Goal: Navigation & Orientation: Find specific page/section

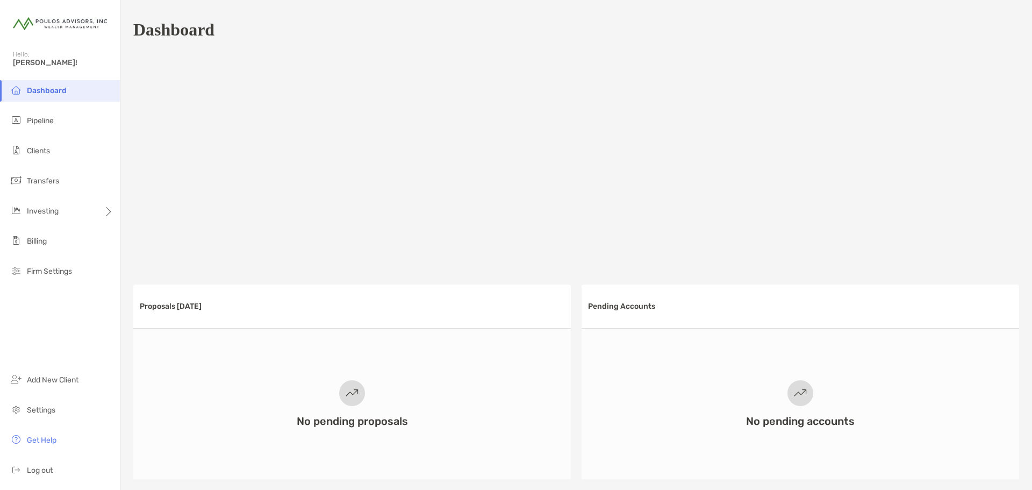
click at [46, 90] on span "Dashboard" at bounding box center [47, 90] width 40 height 9
click at [20, 60] on span "[PERSON_NAME]!" at bounding box center [63, 62] width 101 height 9
click at [485, 88] on div at bounding box center [576, 158] width 886 height 215
click at [37, 151] on span "Clients" at bounding box center [38, 150] width 23 height 9
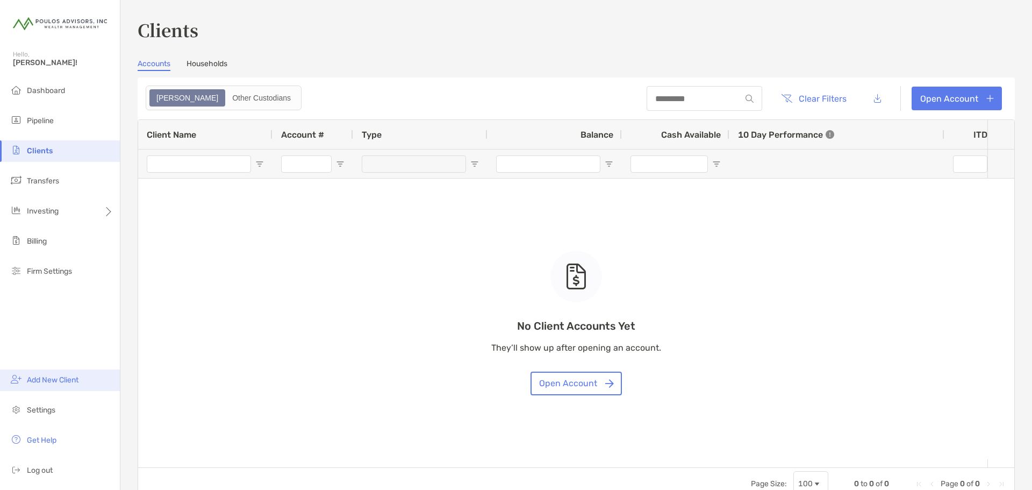
click at [51, 381] on span "Add New Client" at bounding box center [53, 379] width 52 height 9
click at [39, 149] on span "Clients" at bounding box center [40, 150] width 26 height 9
click at [154, 64] on link "Accounts" at bounding box center [154, 65] width 33 height 12
click at [45, 120] on span "Pipeline" at bounding box center [40, 120] width 27 height 9
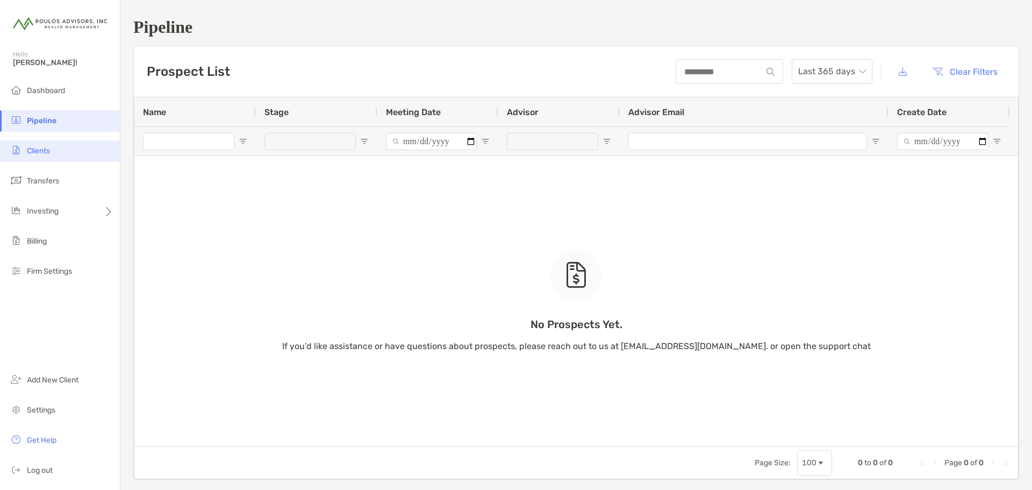
click at [47, 151] on span "Clients" at bounding box center [38, 150] width 23 height 9
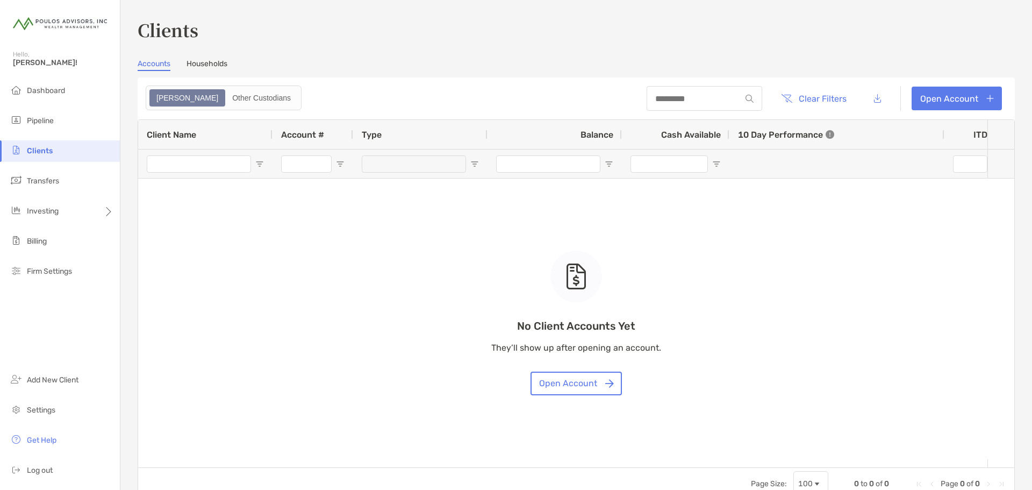
click at [213, 65] on link "Households" at bounding box center [207, 65] width 41 height 12
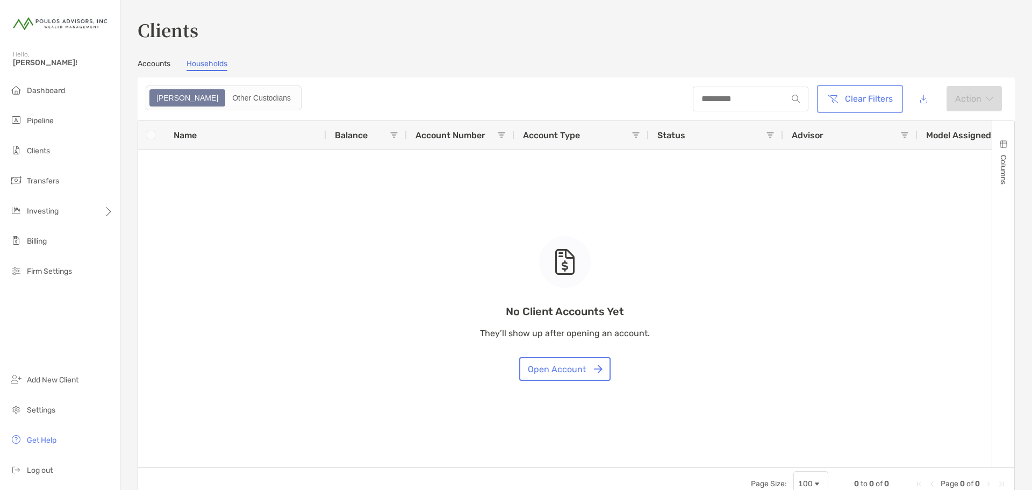
click at [846, 100] on button "Clear Filters" at bounding box center [860, 99] width 82 height 24
click at [859, 99] on button "Clear Filters" at bounding box center [860, 99] width 82 height 24
click at [44, 90] on span "Dashboard" at bounding box center [46, 90] width 38 height 9
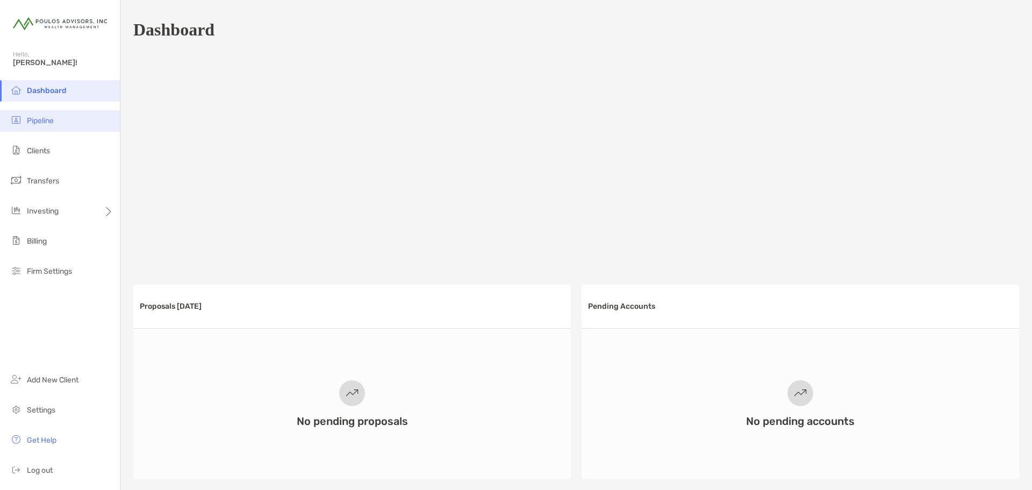
click at [40, 120] on span "Pipeline" at bounding box center [40, 120] width 27 height 9
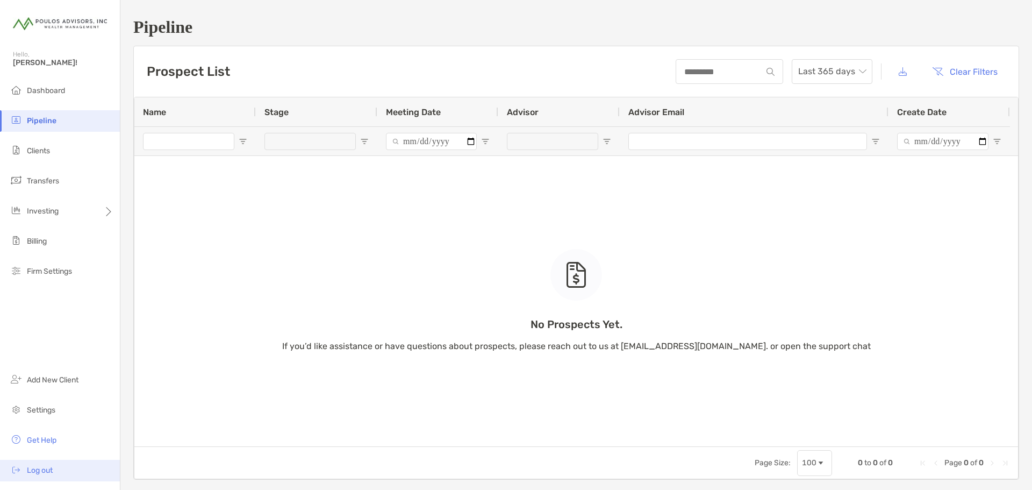
click at [32, 468] on span "Log out" at bounding box center [40, 470] width 26 height 9
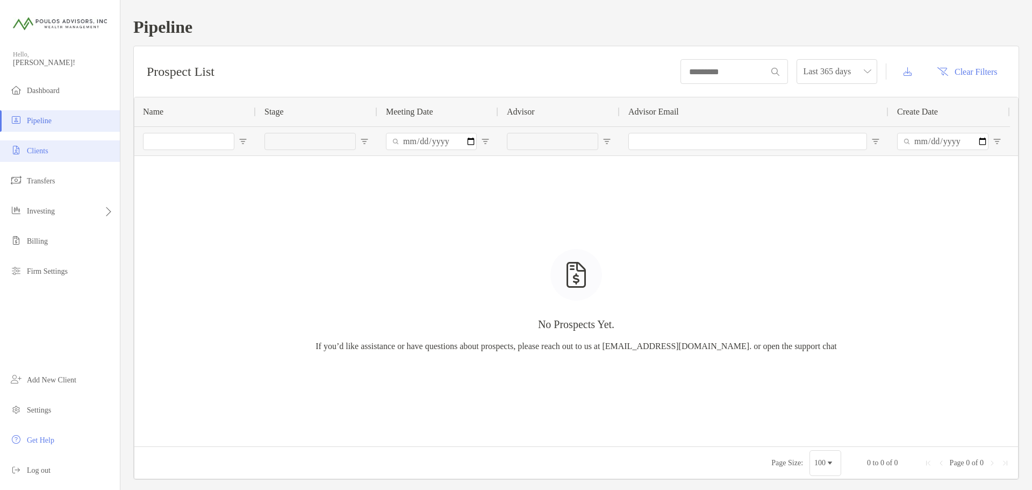
click at [40, 151] on span "Clients" at bounding box center [38, 151] width 22 height 8
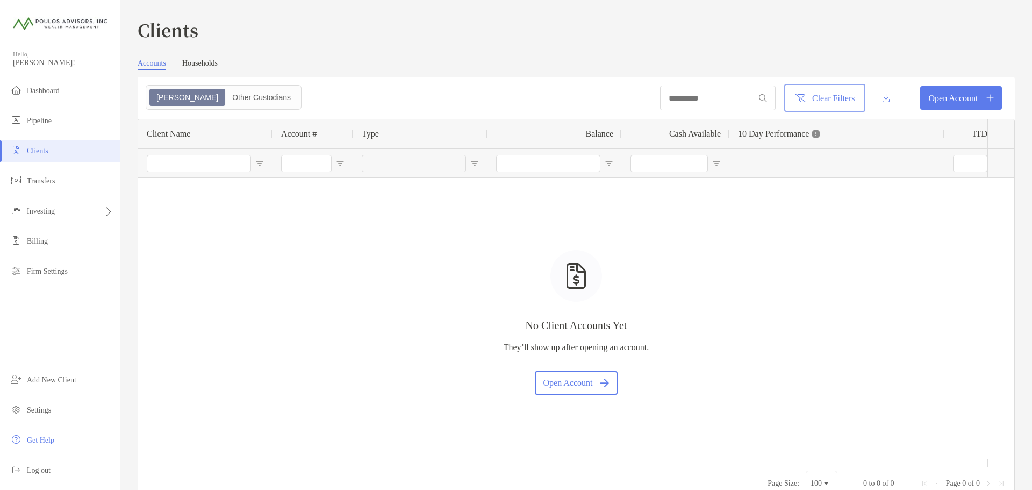
click at [818, 102] on button "Clear Filters" at bounding box center [825, 98] width 77 height 24
click at [664, 92] on div at bounding box center [718, 97] width 116 height 25
click at [45, 469] on span "Log out" at bounding box center [39, 470] width 24 height 8
